Goal: Task Accomplishment & Management: Use online tool/utility

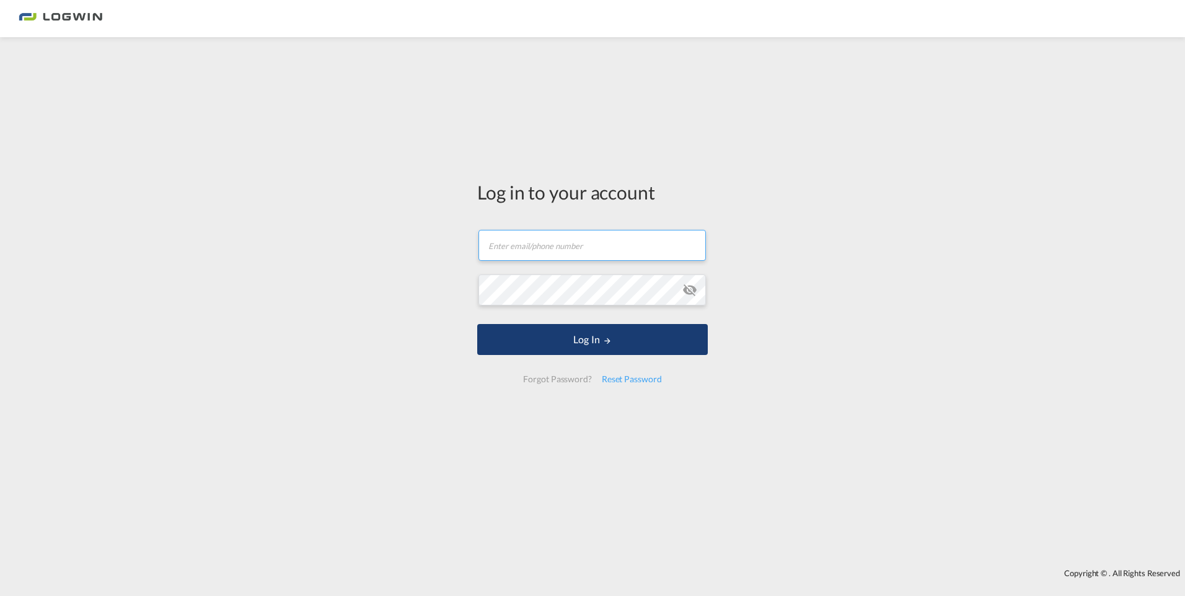
type input "[PERSON_NAME][EMAIL_ADDRESS][DOMAIN_NAME]"
click at [595, 343] on button "Log In" at bounding box center [592, 339] width 231 height 31
